Goal: Information Seeking & Learning: Learn about a topic

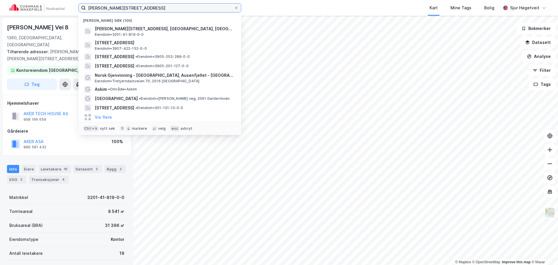
click at [152, 10] on input "[PERSON_NAME][STREET_ADDRESS]" at bounding box center [160, 7] width 148 height 9
click at [152, 10] on input "john strandruds vei 10" at bounding box center [160, 7] width 148 height 9
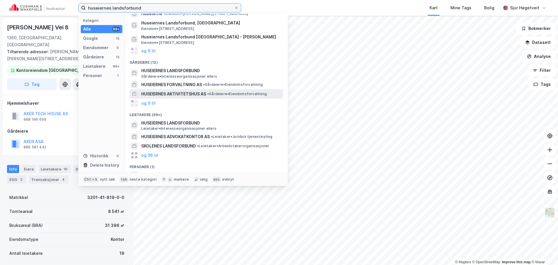
scroll to position [22, 0]
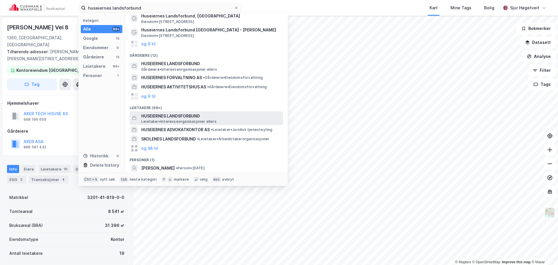
click at [220, 117] on span "HUSEIERNES LANDSFORBUND" at bounding box center [211, 116] width 140 height 7
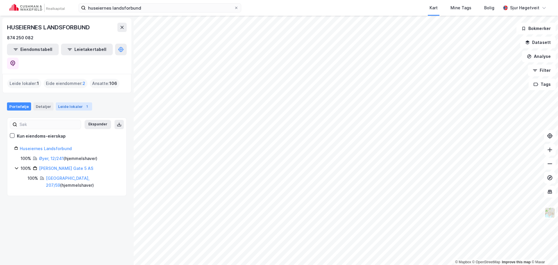
click at [75, 102] on div "Leide lokaler 1" at bounding box center [74, 106] width 36 height 8
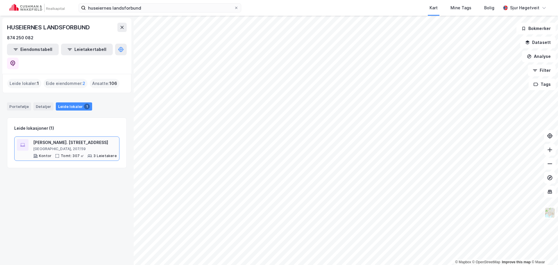
click at [99, 139] on div "Fred. Olsens gate 5" at bounding box center [75, 142] width 84 height 7
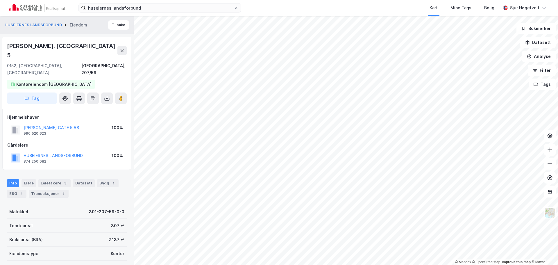
scroll to position [0, 0]
click at [123, 46] on button at bounding box center [122, 50] width 9 height 9
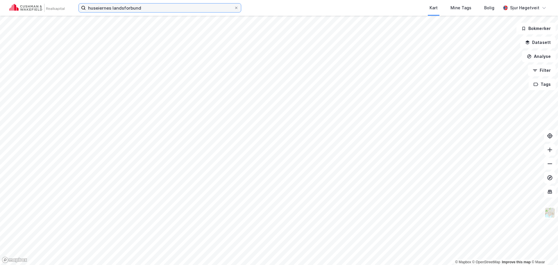
click at [114, 7] on input "huseiernes landsforbund" at bounding box center [160, 7] width 148 height 9
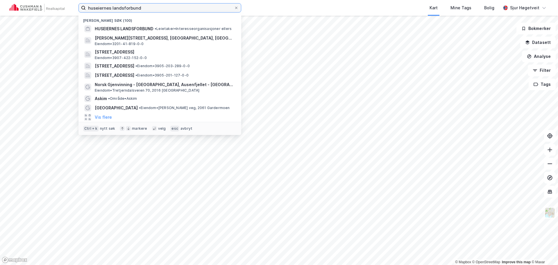
click at [114, 7] on input "huseiernes landsforbund" at bounding box center [160, 7] width 148 height 9
click at [114, 6] on input "huseiernes landsforbund" at bounding box center [160, 7] width 148 height 9
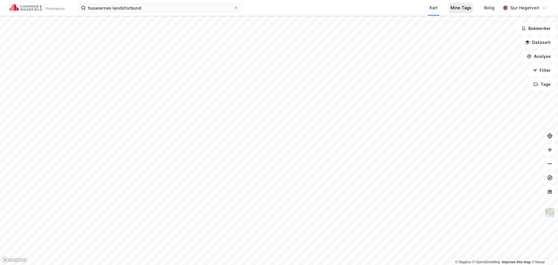
click at [468, 10] on div "Mine Tags" at bounding box center [461, 7] width 21 height 7
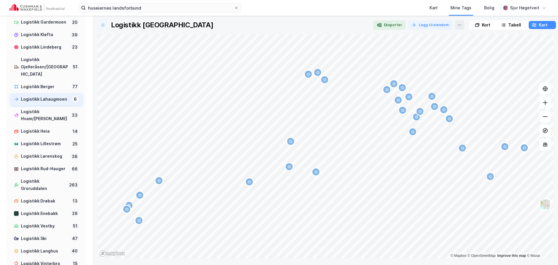
scroll to position [426, 0]
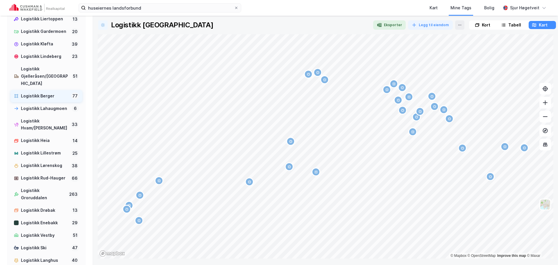
click at [46, 94] on div "Logistikk Berger" at bounding box center [45, 95] width 48 height 7
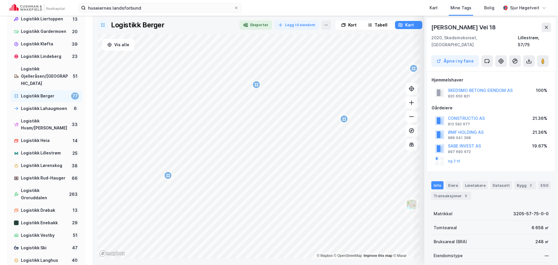
scroll to position [0, 0]
click at [547, 31] on button at bounding box center [546, 26] width 9 height 9
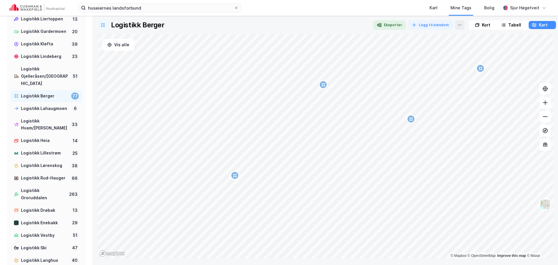
click at [547, 31] on div "Logistikk Berger Eksporter Legg til eiendom Kort Tabell Kart Vis alle © Mapbox …" at bounding box center [326, 139] width 456 height 238
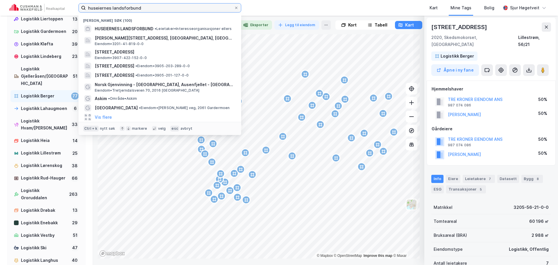
click at [185, 9] on input "huseiernes landsforbund" at bounding box center [160, 7] width 148 height 9
click at [185, 8] on input "huseiernes landsforbund" at bounding box center [160, 7] width 148 height 9
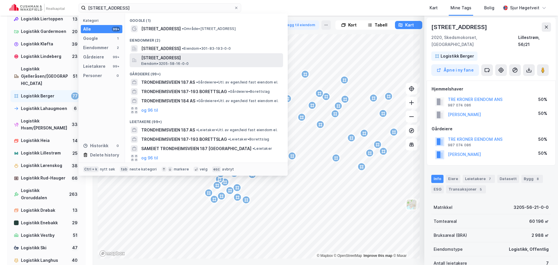
click at [206, 57] on span "Trondheimsveien 187, 2020, SKEDSMOKORSET, LILLESTRØM" at bounding box center [211, 57] width 140 height 7
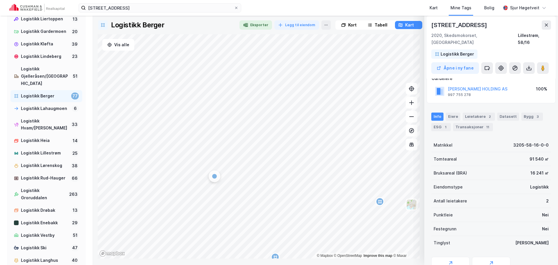
scroll to position [61, 0]
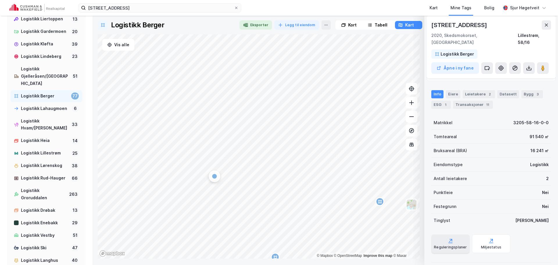
click at [457, 245] on div "Reguleringsplaner" at bounding box center [450, 247] width 33 height 5
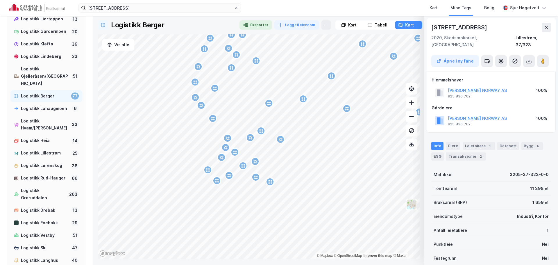
scroll to position [0, 0]
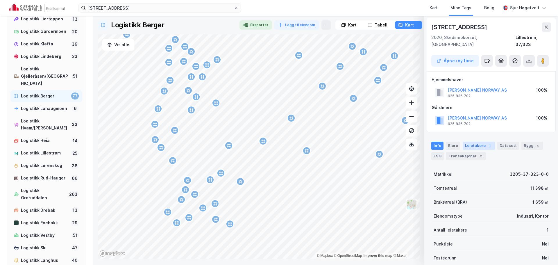
click at [476, 142] on div "Leietakere 1" at bounding box center [479, 146] width 32 height 8
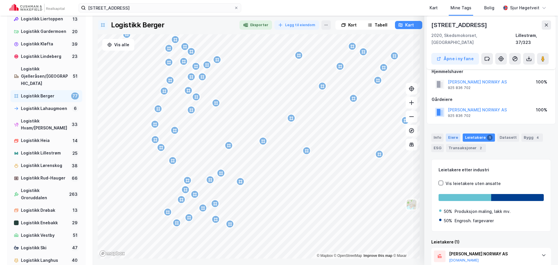
scroll to position [0, 0]
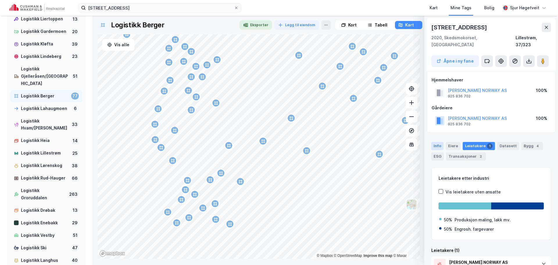
click at [439, 142] on div "Info" at bounding box center [438, 146] width 12 height 8
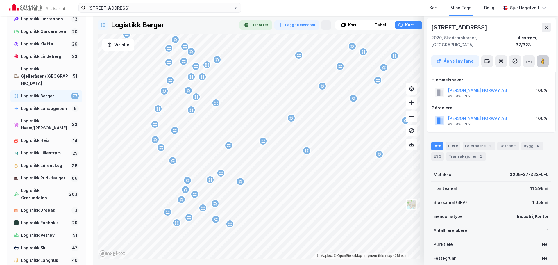
click at [546, 58] on icon at bounding box center [543, 61] width 6 height 6
click at [489, 58] on icon at bounding box center [488, 61] width 6 height 6
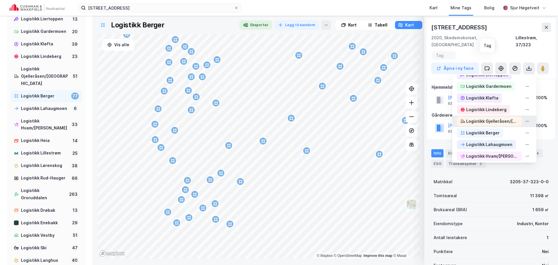
scroll to position [322, 0]
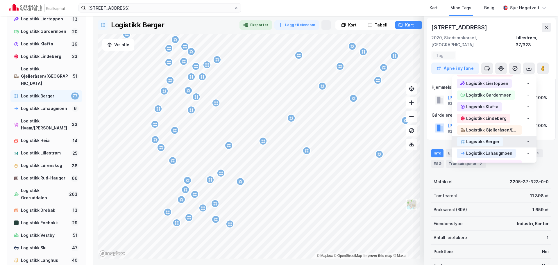
click at [493, 138] on div "Logistikk Berger" at bounding box center [483, 141] width 33 height 7
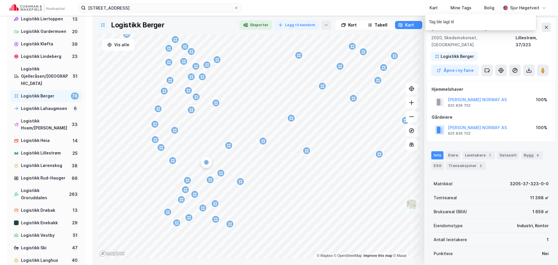
click at [521, 95] on div "SHERWIN WILLIAMS NORWAY AS 925 836 702 100%" at bounding box center [491, 102] width 119 height 14
click at [511, 41] on div "2020, Skedsmokorset, Akershus Lillestrøm, 37/323" at bounding box center [492, 41] width 120 height 14
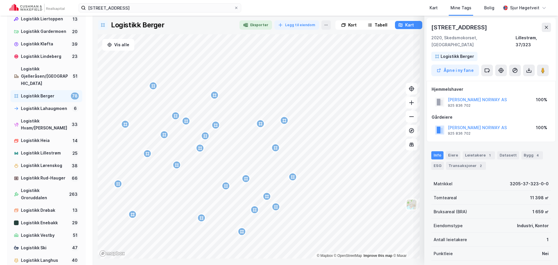
click at [351, 26] on div "Kort" at bounding box center [352, 25] width 8 height 7
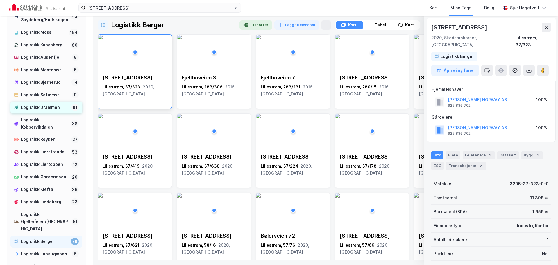
scroll to position [251, 0]
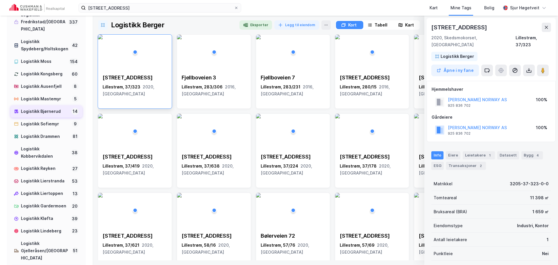
click at [57, 115] on div "Logistikk Bjørnerud" at bounding box center [45, 111] width 48 height 7
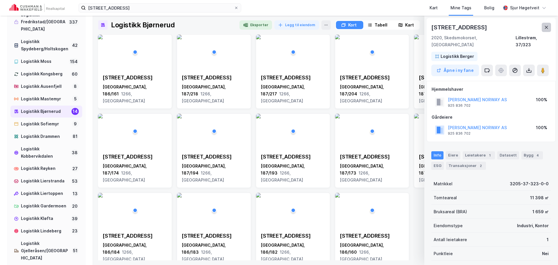
click at [549, 29] on icon at bounding box center [546, 27] width 5 height 5
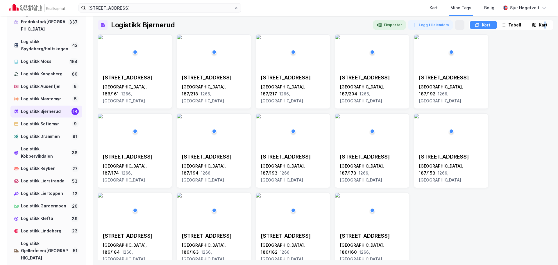
click at [544, 26] on div "Kart" at bounding box center [543, 25] width 9 height 7
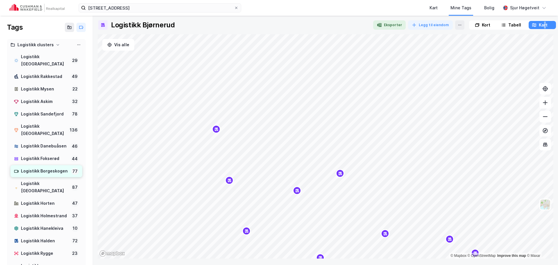
click at [52, 168] on div "Logistikk Borgeskogen" at bounding box center [45, 171] width 48 height 7
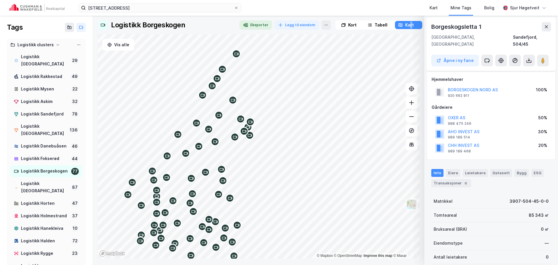
scroll to position [79, 0]
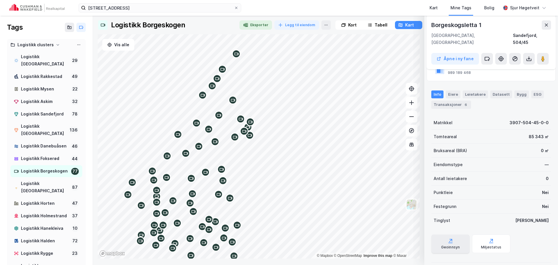
click at [450, 238] on icon at bounding box center [451, 241] width 6 height 6
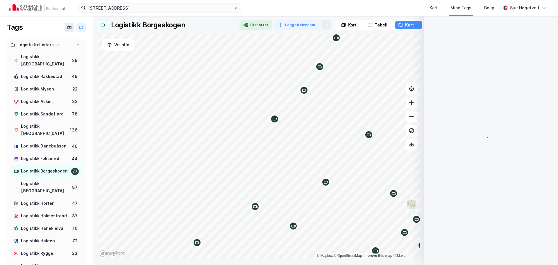
scroll to position [1, 0]
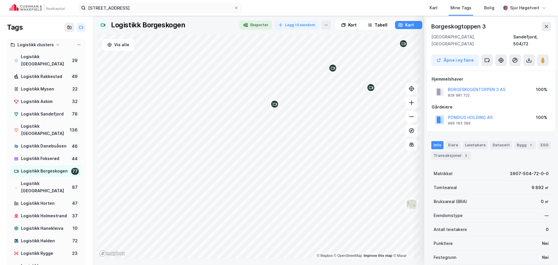
click at [300, 6] on div "trondheimsveien 187 Kart Mine Tags Bolig Sjur Høgetveit Tags Logistikk clusters…" at bounding box center [279, 132] width 558 height 265
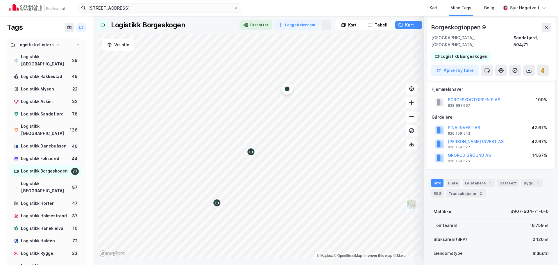
scroll to position [59, 0]
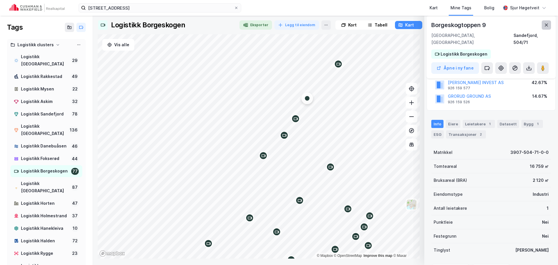
click at [549, 24] on button at bounding box center [546, 24] width 9 height 9
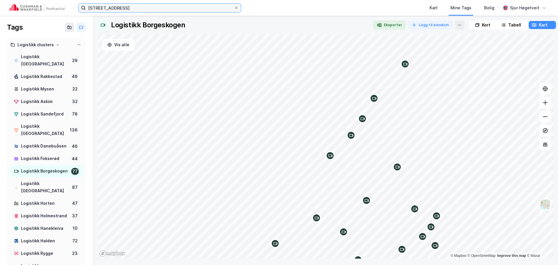
click at [156, 8] on input "trondheimsveien 187" at bounding box center [160, 7] width 148 height 9
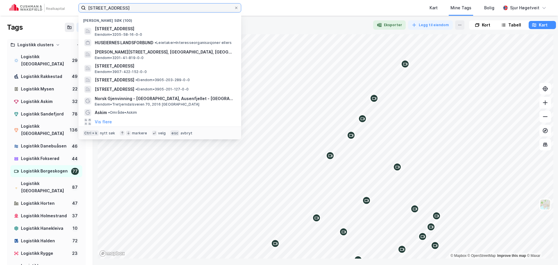
click at [156, 8] on input "trondheimsveien 187" at bounding box center [160, 7] width 148 height 9
click at [154, 8] on input "trondheimsveien 187" at bounding box center [160, 7] width 148 height 9
click at [153, 8] on input "trondheimsveien 187" at bounding box center [160, 7] width 148 height 9
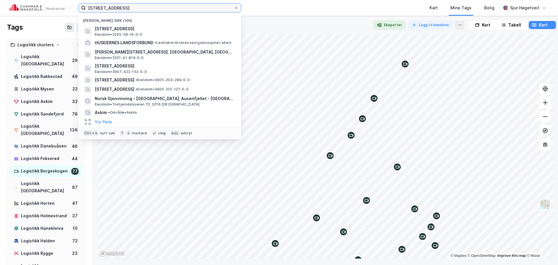
click at [152, 8] on input "trondheimsveien 187" at bounding box center [160, 7] width 148 height 9
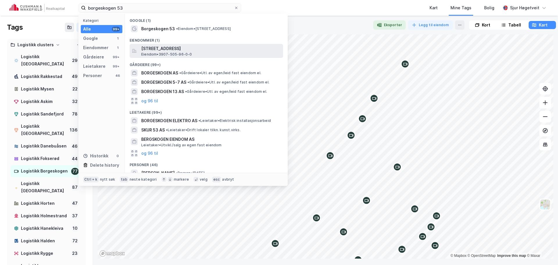
click at [200, 45] on div "Borgeskogen 53, 3160, STOKKE, SANDEFJORD Eiendom • 3907-505-96-0-0" at bounding box center [207, 51] width 154 height 14
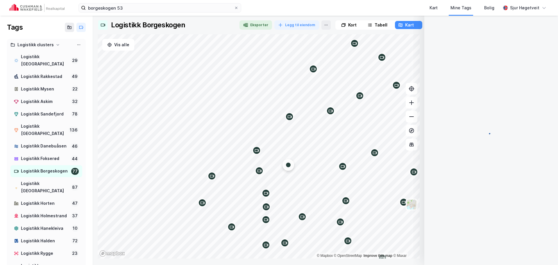
scroll to position [1, 0]
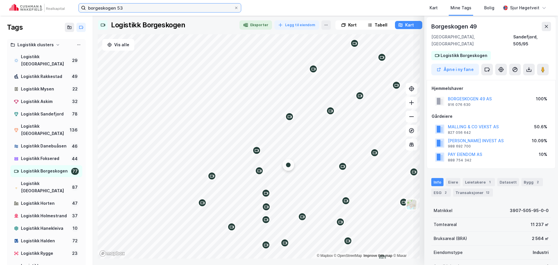
click at [183, 8] on input "borgeskogen 53" at bounding box center [160, 7] width 148 height 9
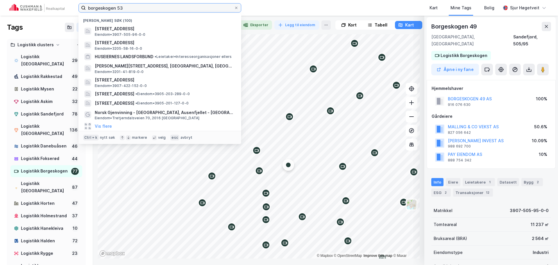
click at [182, 8] on input "borgeskogen 53" at bounding box center [160, 7] width 148 height 9
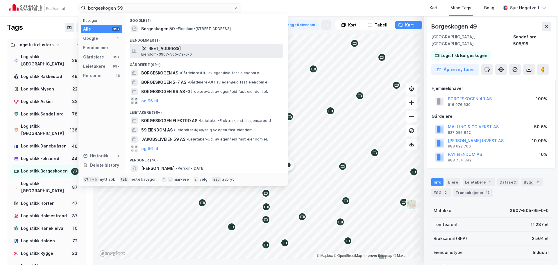
click at [199, 45] on div "Borgeskogen 59, 3160, STOKKE, SANDEFJORD Eiendom • 3907-505-79-0-0" at bounding box center [207, 51] width 154 height 14
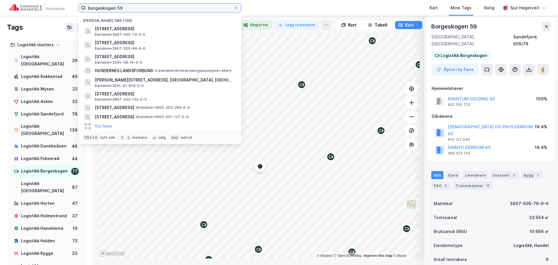
click at [192, 7] on input "borgeskogen 59" at bounding box center [160, 7] width 148 height 9
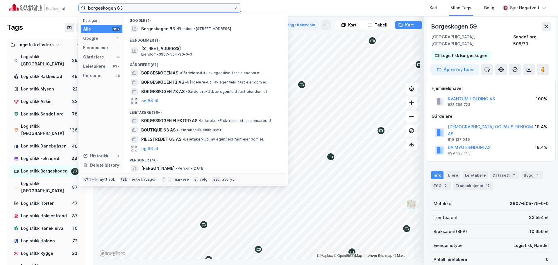
type input "borgeskogen 63"
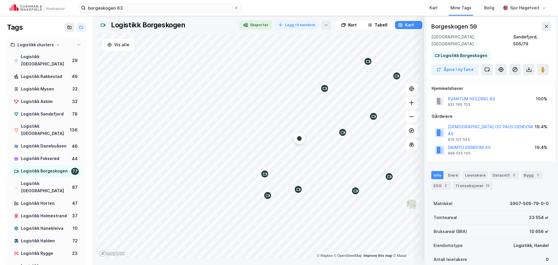
click at [269, 6] on div "borgeskogen 63 Kart Mine Tags Bolig Sjur Høgetveit" at bounding box center [279, 8] width 558 height 16
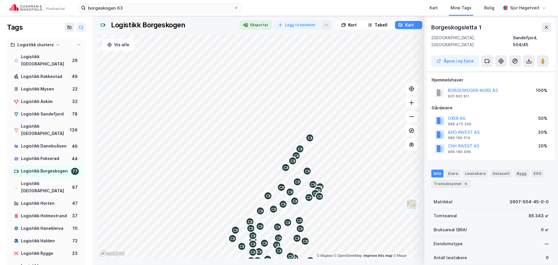
scroll to position [30, 0]
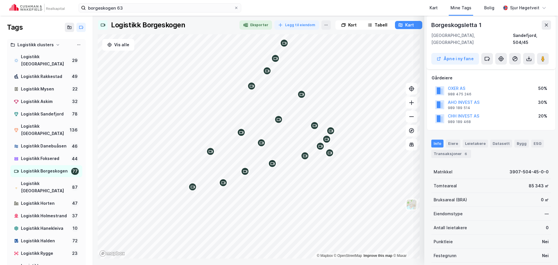
click at [351, 23] on div "Logistikk Borgeskogen Eksporter Legg til eiendom Kort Tabell Kart Vis alle © Ma…" at bounding box center [326, 139] width 456 height 238
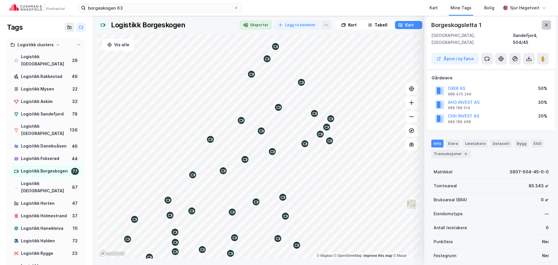
click at [549, 22] on button at bounding box center [546, 24] width 9 height 9
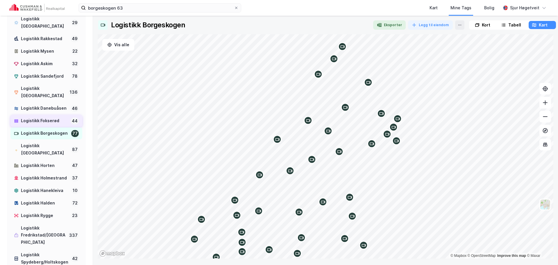
scroll to position [29, 0]
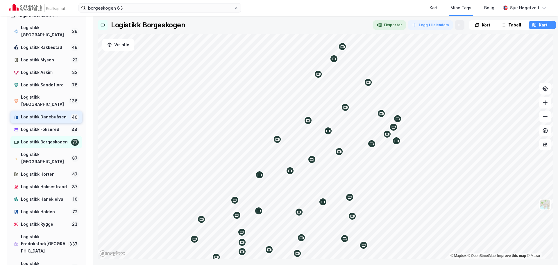
click at [46, 113] on div "Logistikk Danebuåsen" at bounding box center [44, 116] width 47 height 7
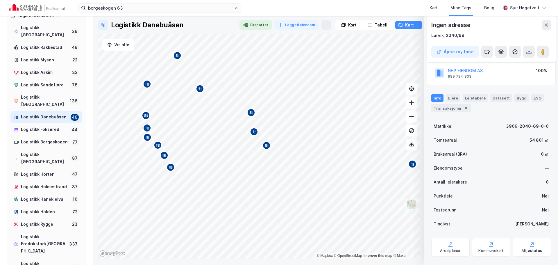
scroll to position [51, 0]
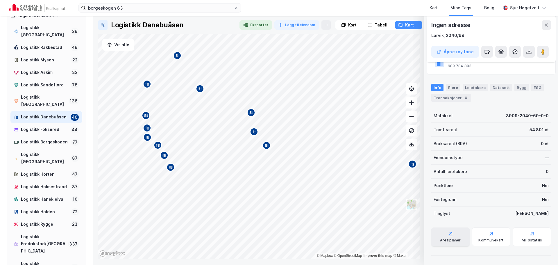
click at [460, 236] on div "Arealplaner" at bounding box center [451, 236] width 38 height 19
click at [499, 242] on div "Kommunekart" at bounding box center [491, 240] width 25 height 5
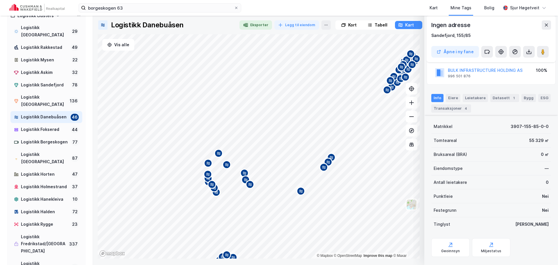
scroll to position [82, 0]
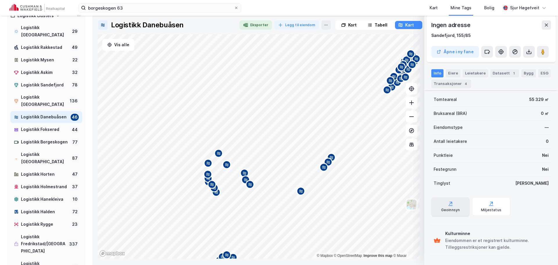
click at [460, 209] on div "Geoinnsyn" at bounding box center [451, 206] width 38 height 19
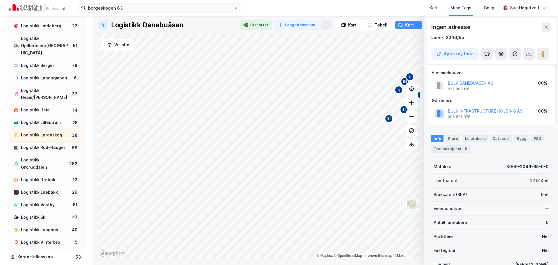
scroll to position [484, 0]
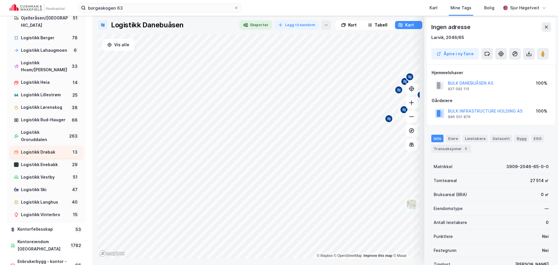
click at [57, 156] on div "Logistikk Drøbak" at bounding box center [45, 152] width 48 height 7
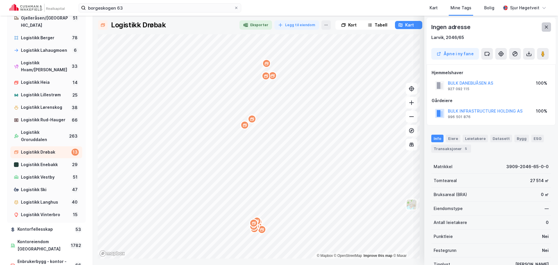
click at [546, 28] on icon at bounding box center [546, 27] width 3 height 3
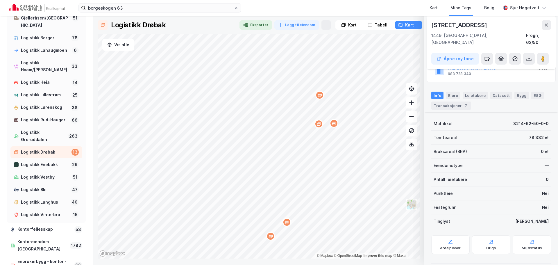
scroll to position [82, 0]
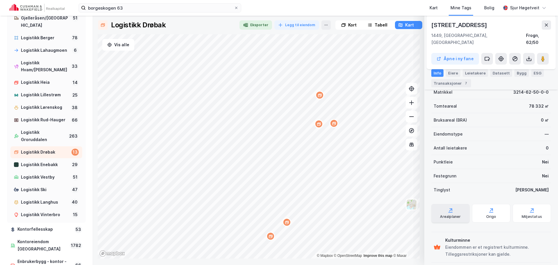
click at [454, 214] on div "Arealplaner" at bounding box center [450, 216] width 21 height 5
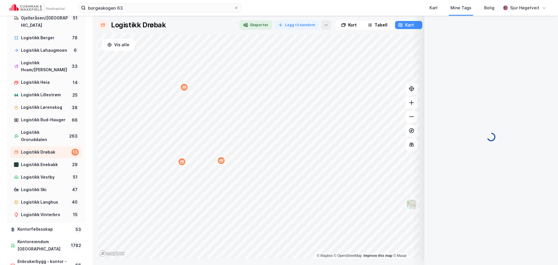
scroll to position [1, 0]
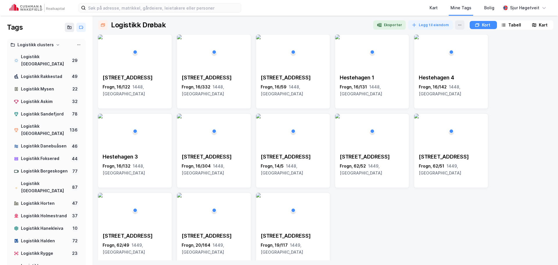
click at [533, 25] on icon at bounding box center [534, 25] width 5 height 5
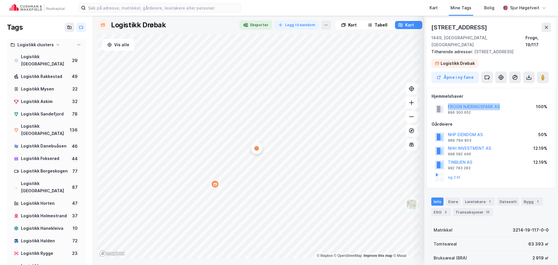
drag, startPoint x: 505, startPoint y: 99, endPoint x: 447, endPoint y: 98, distance: 57.9
click at [447, 102] on div "FROGN NÆRINGSPARK AS 896 300 652 100%" at bounding box center [491, 109] width 119 height 14
copy button "FROGN NÆRINGSPARK AS"
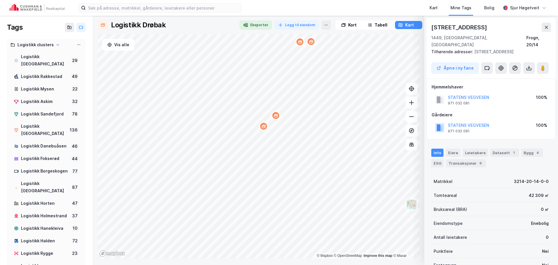
click at [357, 26] on div "Kort" at bounding box center [349, 25] width 26 height 8
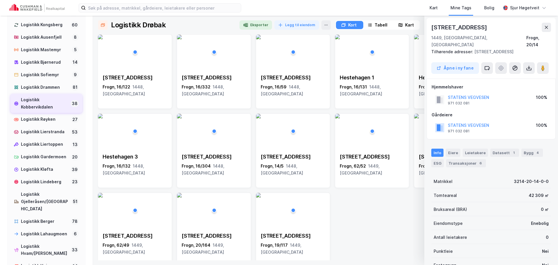
scroll to position [291, 0]
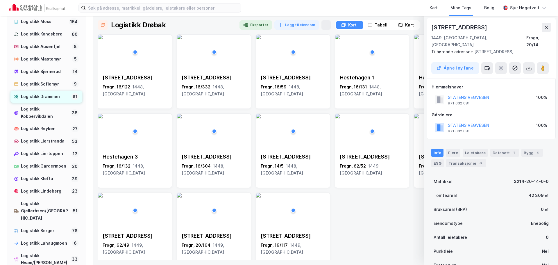
click at [54, 100] on div "Logistikk Drammen" at bounding box center [45, 96] width 48 height 7
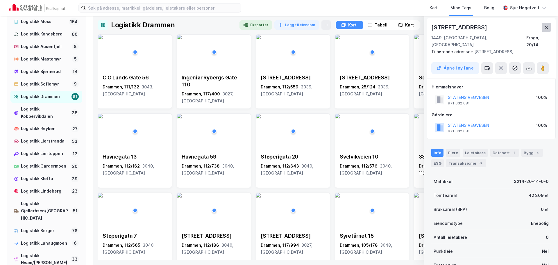
click at [547, 29] on icon at bounding box center [546, 27] width 5 height 5
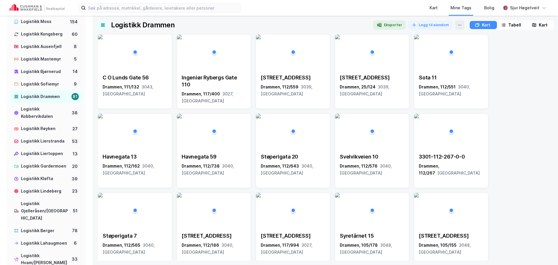
click at [537, 24] on div "Kart" at bounding box center [540, 25] width 26 height 8
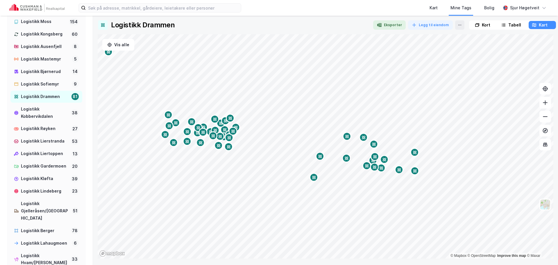
drag, startPoint x: 440, startPoint y: 184, endPoint x: 360, endPoint y: 156, distance: 84.8
click at [373, 165] on icon "Map marker" at bounding box center [375, 167] width 4 height 4
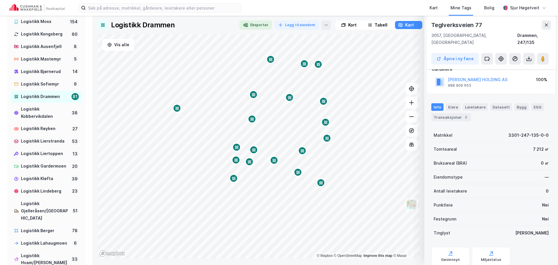
scroll to position [51, 0]
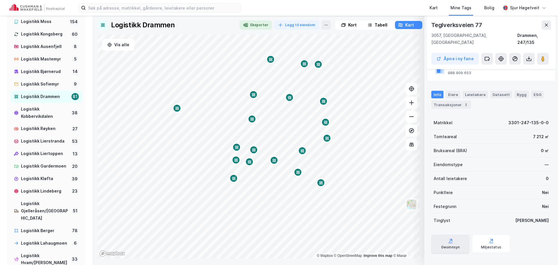
click at [451, 238] on icon at bounding box center [451, 241] width 6 height 6
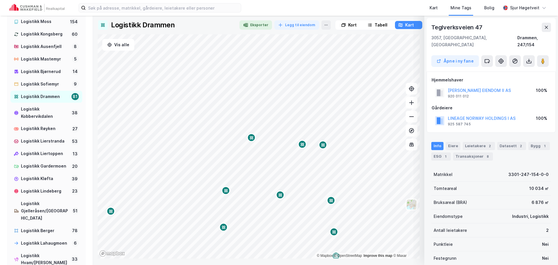
scroll to position [82, 0]
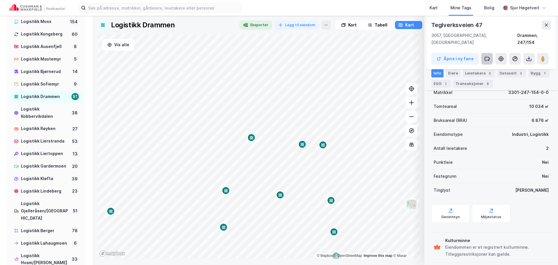
click at [488, 56] on icon at bounding box center [488, 59] width 6 height 6
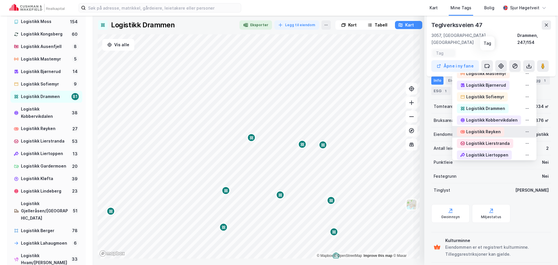
scroll to position [262, 0]
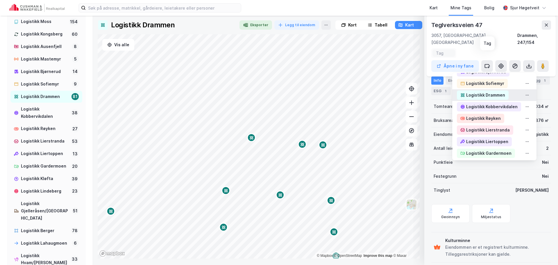
click at [493, 92] on div "Logistikk Drammen" at bounding box center [486, 95] width 39 height 7
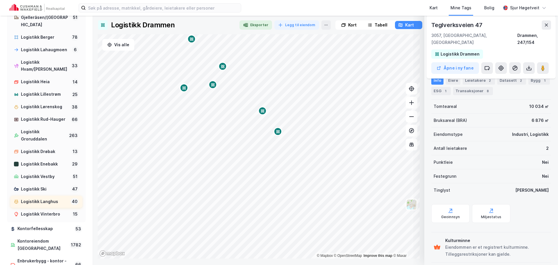
scroll to position [494, 0]
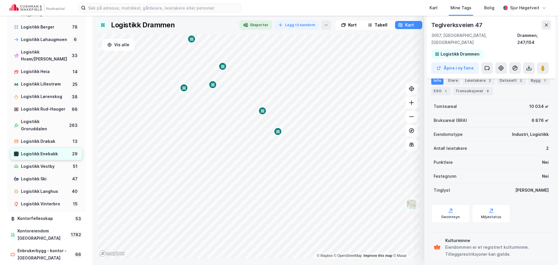
click at [58, 158] on div "Logistikk Enebakk" at bounding box center [45, 153] width 48 height 7
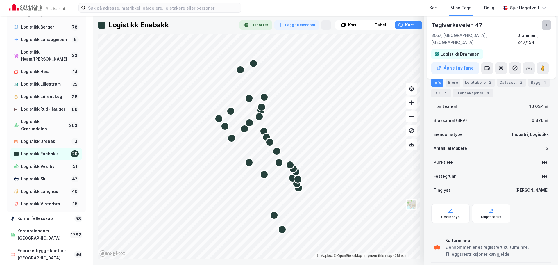
click at [546, 23] on icon at bounding box center [546, 25] width 5 height 5
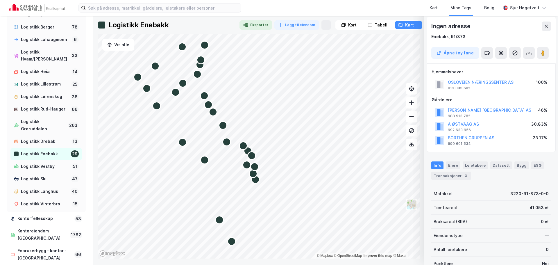
scroll to position [1, 0]
drag, startPoint x: 523, startPoint y: 82, endPoint x: 445, endPoint y: 79, distance: 78.0
click at [445, 79] on div "OSLOVEIEN NÆRINGSSENTER AS 813 085 682 100%" at bounding box center [491, 85] width 119 height 14
copy button "OSLOVEIEN NÆRINGSSENTER AS"
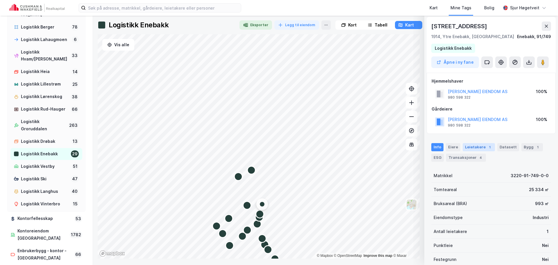
click at [490, 147] on div "1" at bounding box center [490, 147] width 6 height 6
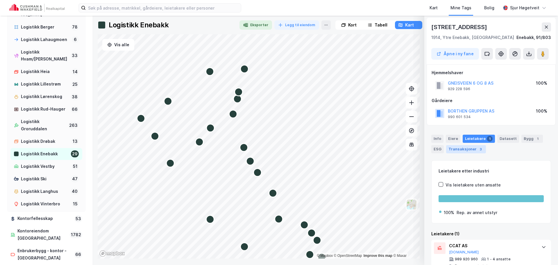
scroll to position [0, 0]
click at [444, 141] on div "Info [PERSON_NAME] 1 Datasett Bygg 1 ESG Transaksjoner 3" at bounding box center [492, 144] width 120 height 19
click at [443, 139] on div "Info" at bounding box center [438, 139] width 12 height 8
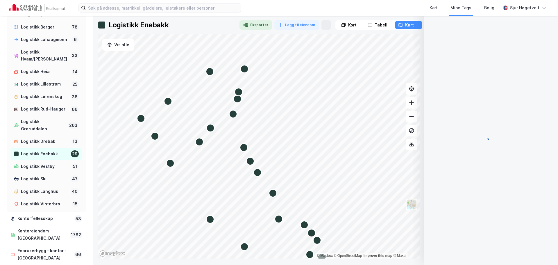
scroll to position [0, 0]
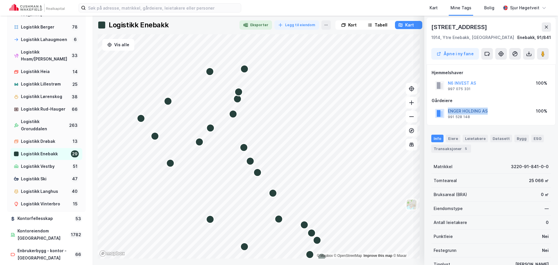
drag, startPoint x: 491, startPoint y: 112, endPoint x: 448, endPoint y: 112, distance: 42.5
click at [448, 112] on div "ENGER HOLDING AS 991 528 148 100%" at bounding box center [491, 113] width 119 height 14
copy button "ENGER HOLDING AS"
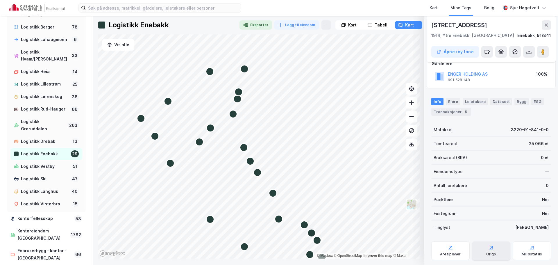
scroll to position [51, 0]
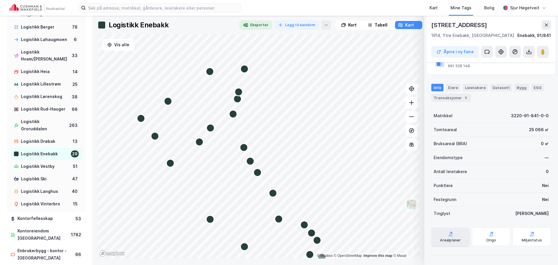
click at [456, 242] on div "Arealplaner" at bounding box center [450, 240] width 21 height 5
